Goal: Share content

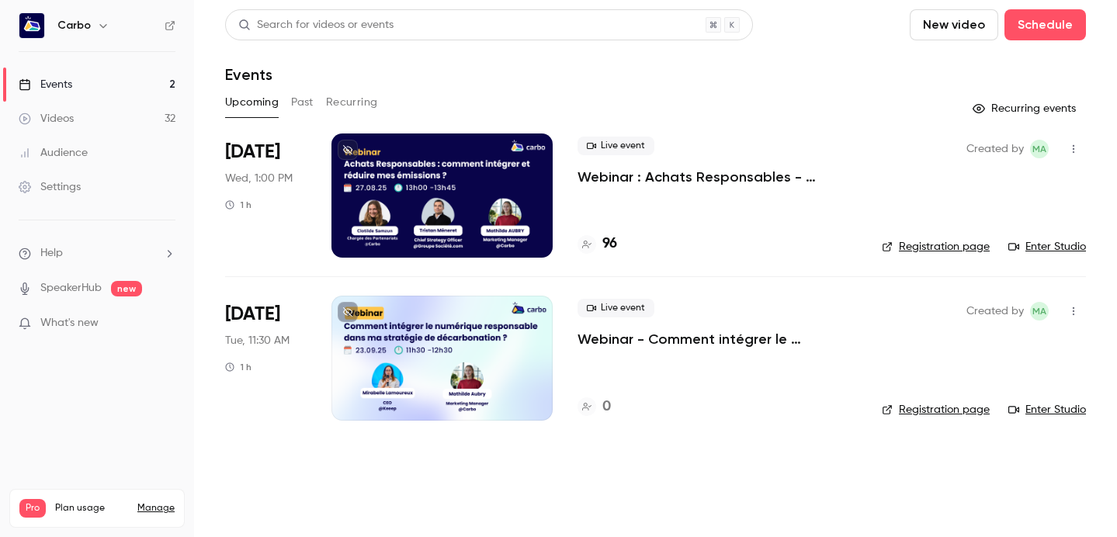
click at [432, 170] on div at bounding box center [442, 196] width 221 height 124
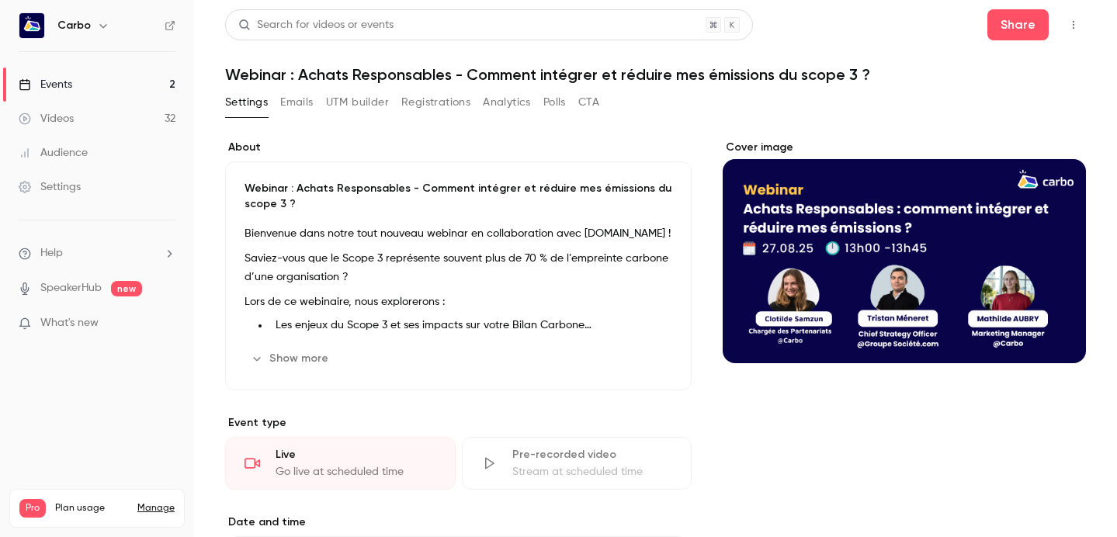
click at [431, 104] on button "Registrations" at bounding box center [435, 102] width 69 height 25
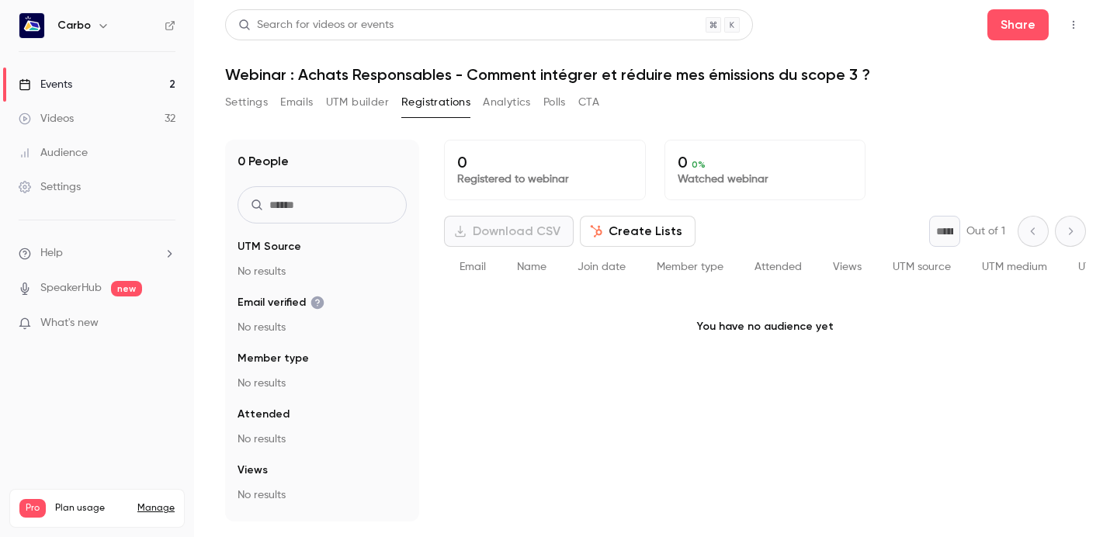
click at [432, 104] on button "Registrations" at bounding box center [435, 102] width 69 height 25
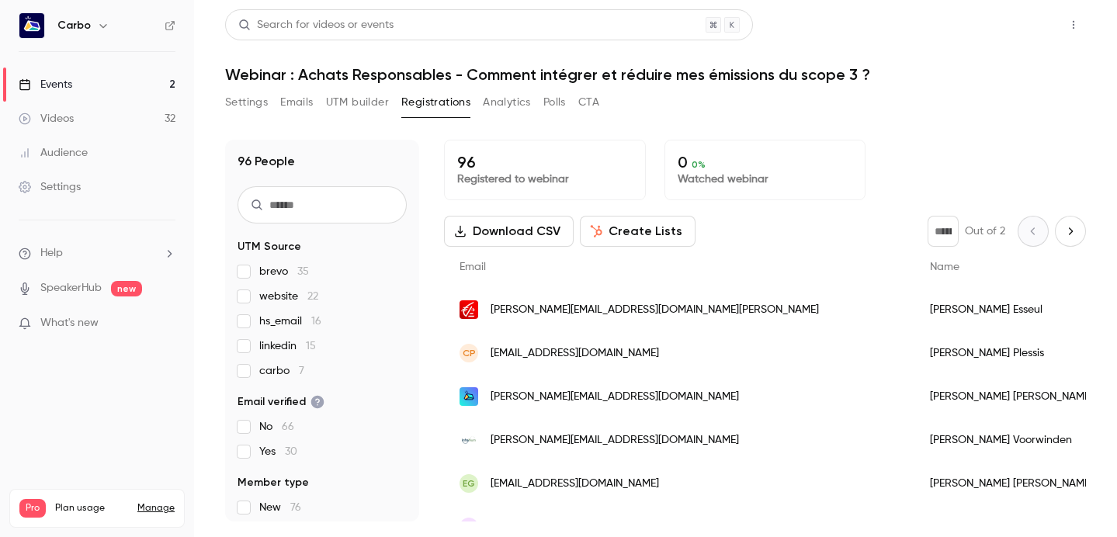
click at [1007, 19] on button "Share" at bounding box center [1018, 24] width 61 height 31
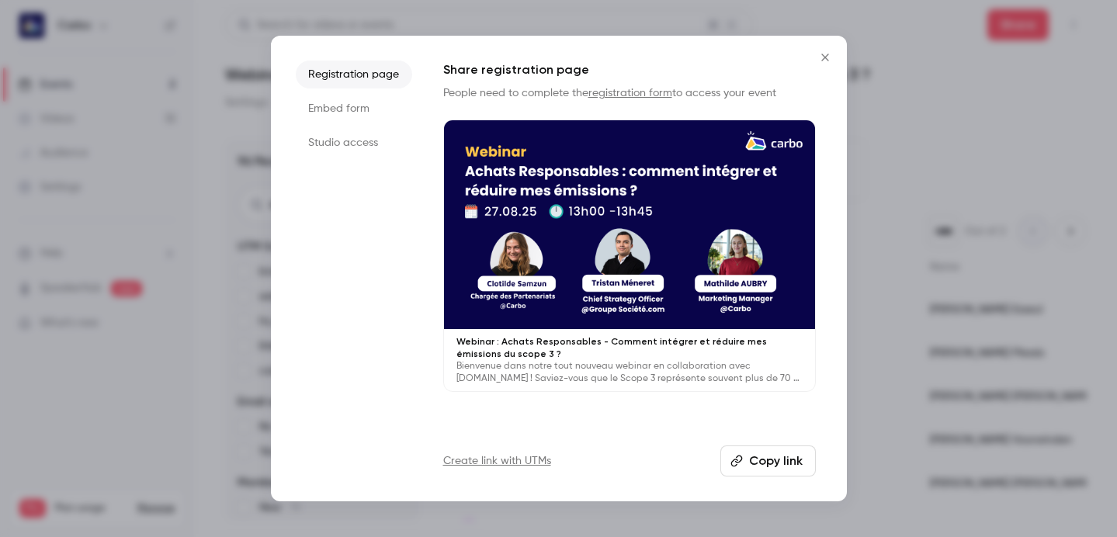
click at [763, 466] on button "Copy link" at bounding box center [769, 461] width 96 height 31
click at [820, 60] on icon "Close" at bounding box center [825, 57] width 19 height 12
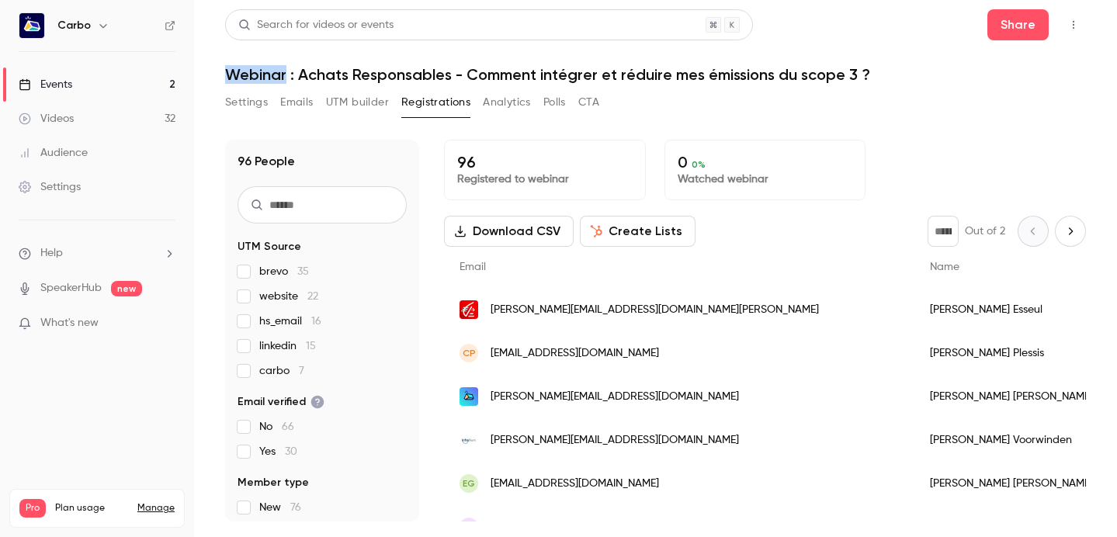
click at [820, 60] on header "Search for videos or events Share Webinar : Achats Responsables - Comment intég…" at bounding box center [655, 46] width 861 height 75
click at [265, 345] on span "linkedin 15" at bounding box center [287, 347] width 57 height 16
